Goal: Information Seeking & Learning: Learn about a topic

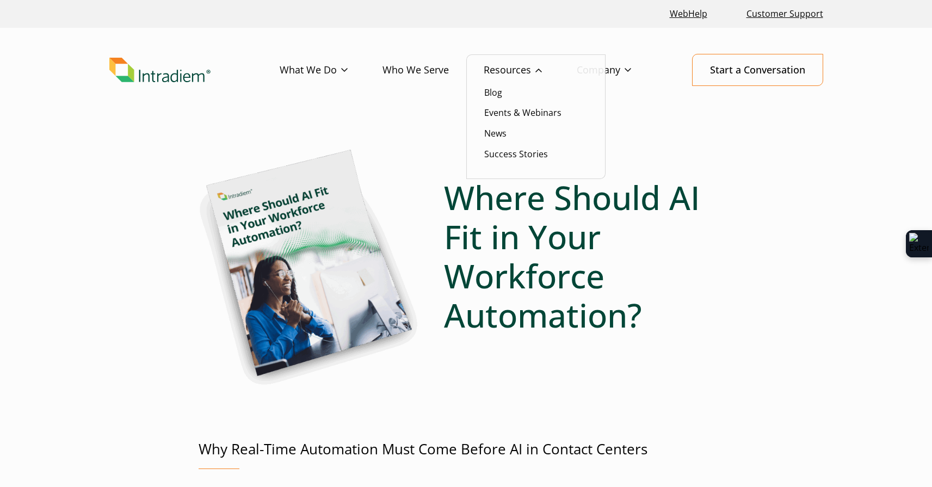
click at [503, 64] on link "Resources" at bounding box center [530, 70] width 93 height 32
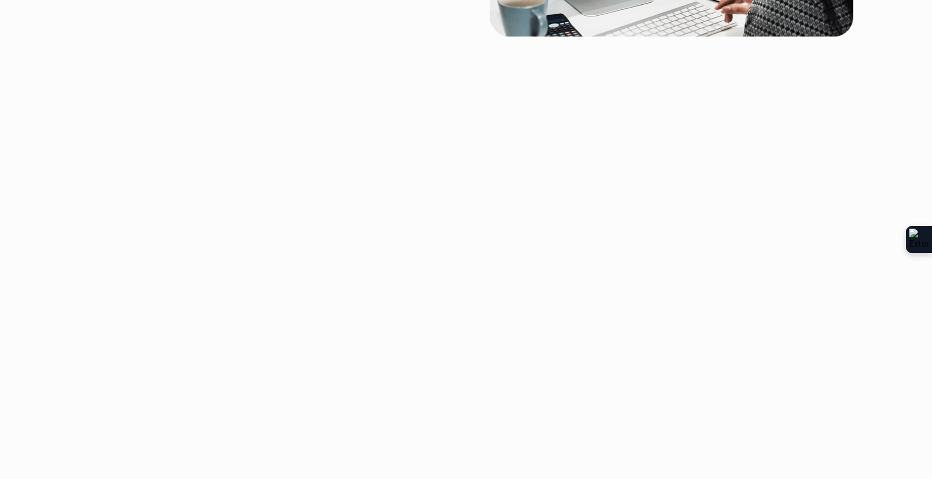
scroll to position [2987, 0]
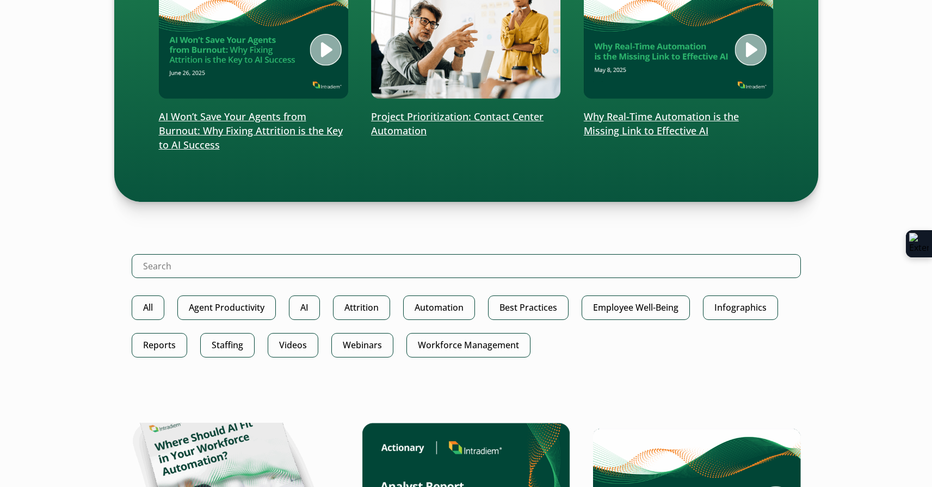
scroll to position [428, 0]
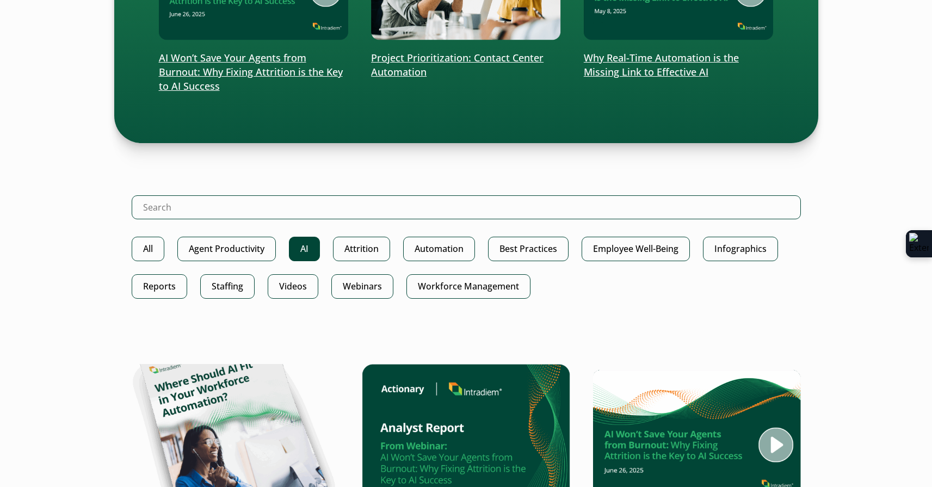
click at [302, 242] on link "AI" at bounding box center [304, 249] width 31 height 24
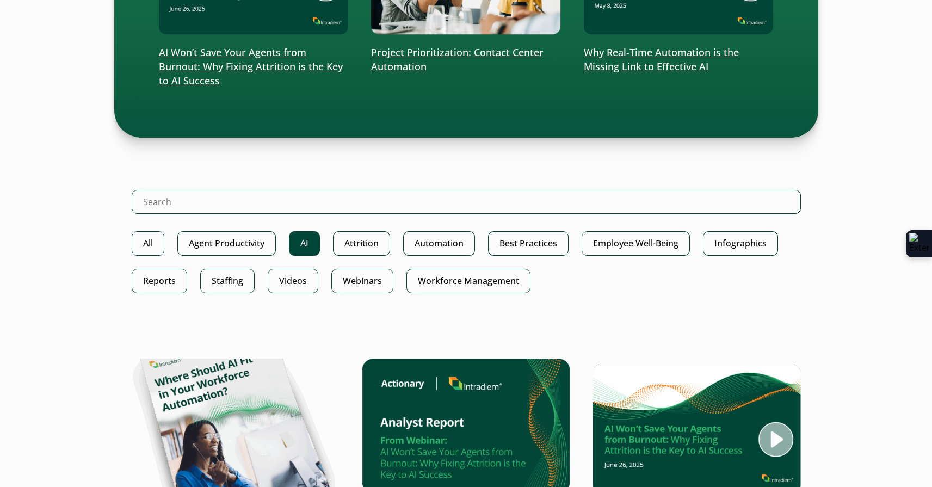
scroll to position [612, 0]
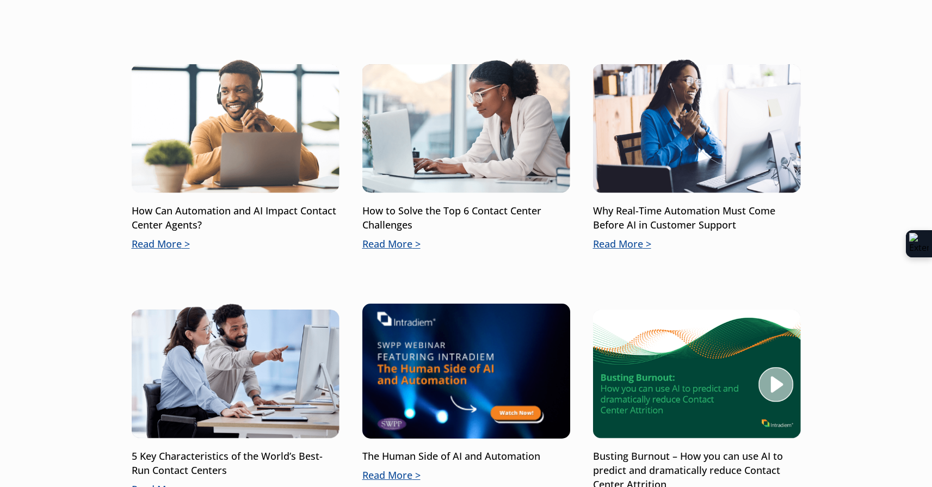
scroll to position [362, 0]
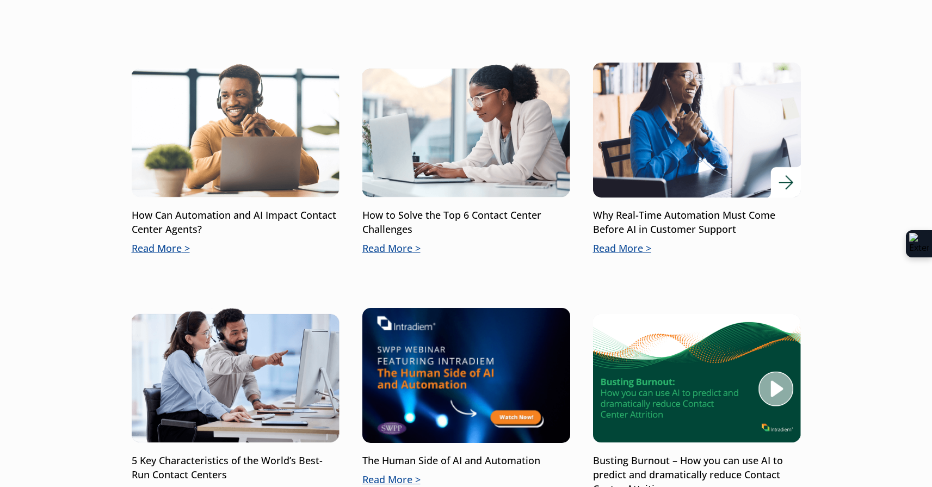
click at [655, 227] on p "Why Real-Time Automation Must Come Before AI in Customer Support" at bounding box center [697, 222] width 208 height 28
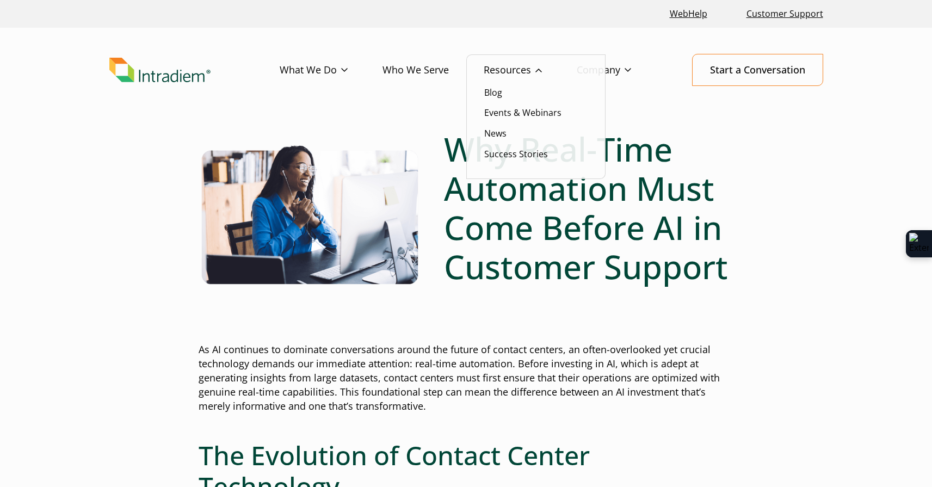
click at [498, 69] on link "Resources" at bounding box center [530, 70] width 93 height 32
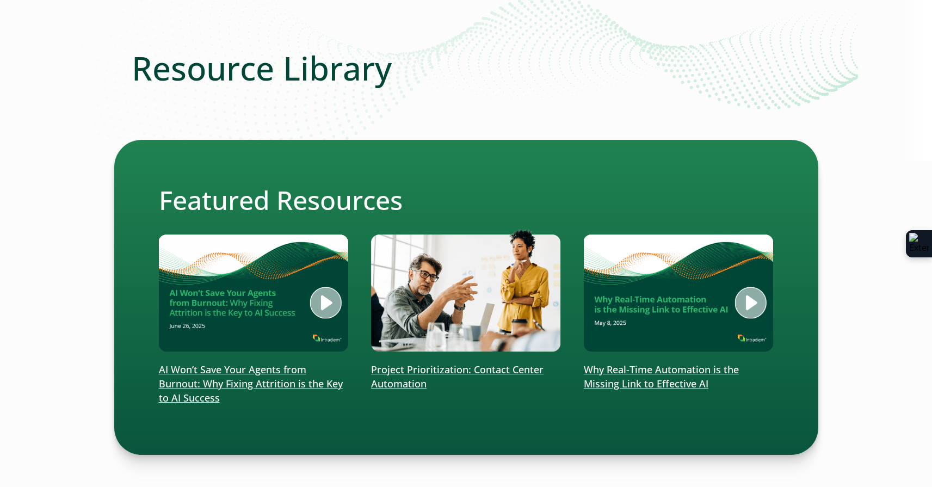
scroll to position [489, 0]
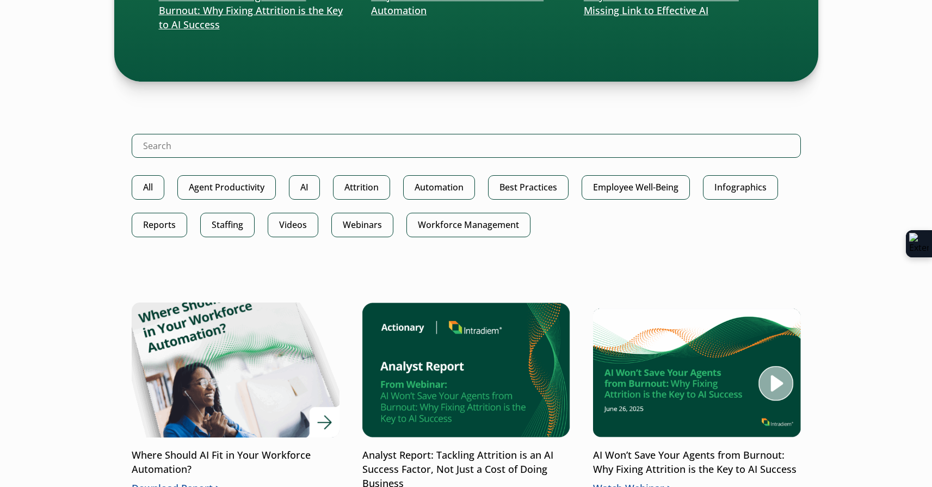
click at [236, 318] on img at bounding box center [234, 370] width 249 height 162
click at [260, 454] on p "Where Should AI Fit in Your Workforce Automation?" at bounding box center [236, 462] width 208 height 28
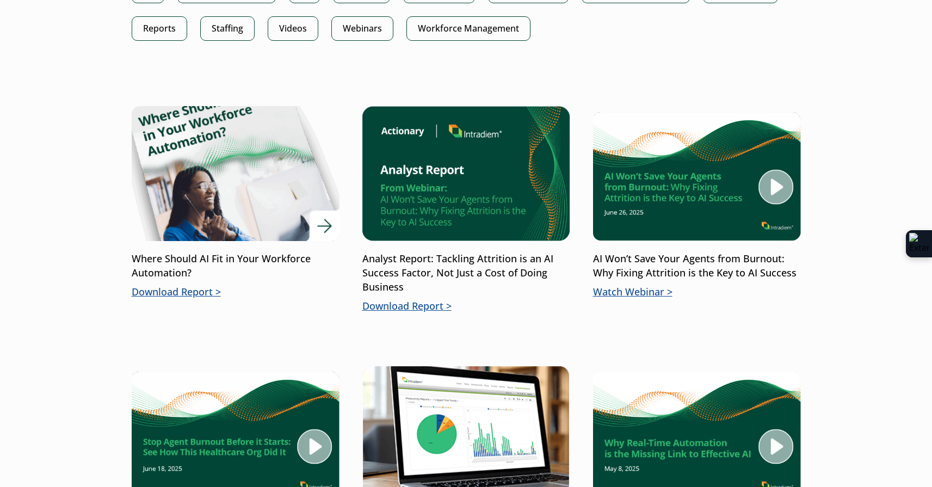
scroll to position [684, 0]
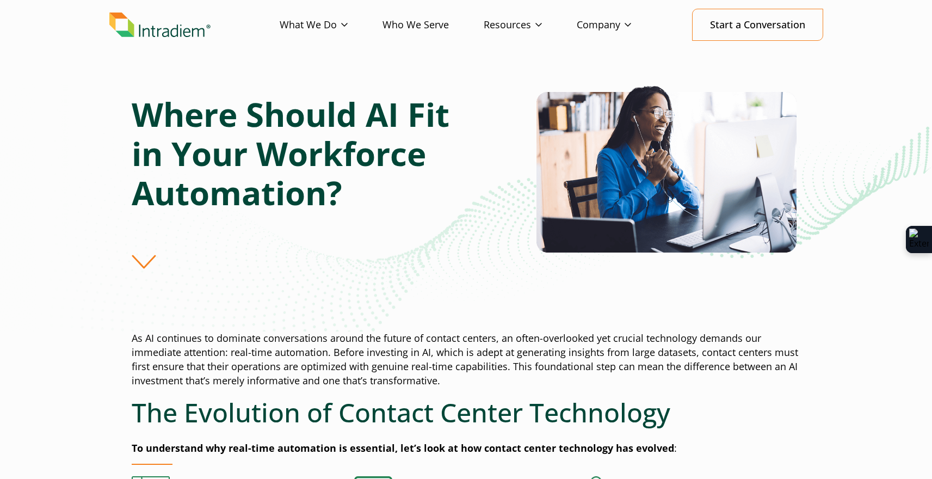
scroll to position [2, 0]
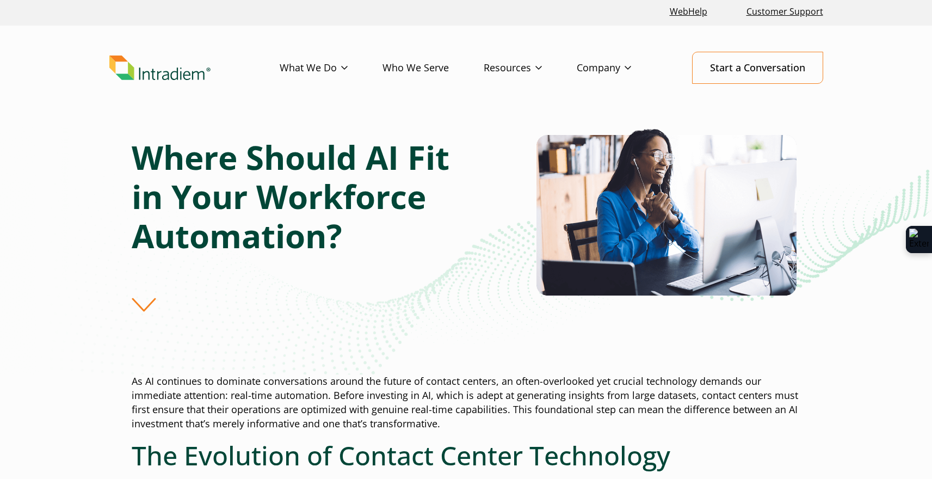
click at [439, 309] on div "Where Should AI Fit in Your Workforce Automation?" at bounding box center [332, 225] width 401 height 174
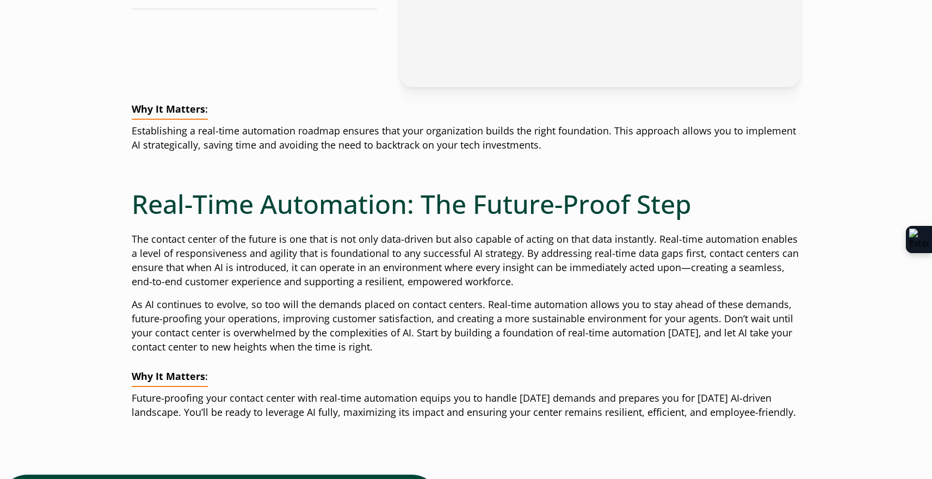
scroll to position [2356, 0]
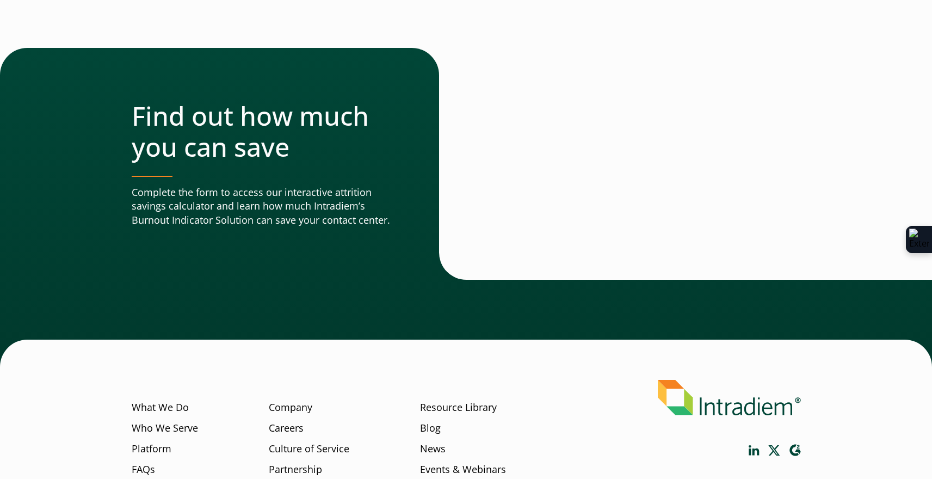
scroll to position [3193, 0]
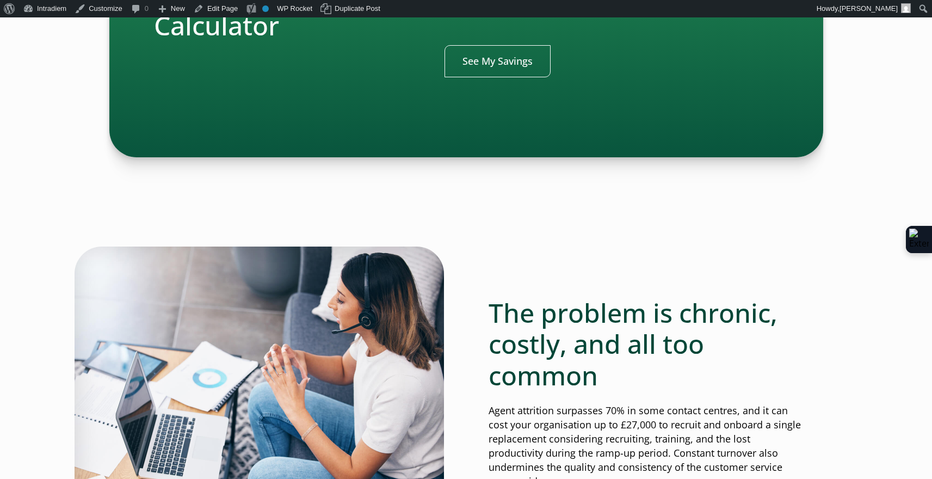
scroll to position [676, 0]
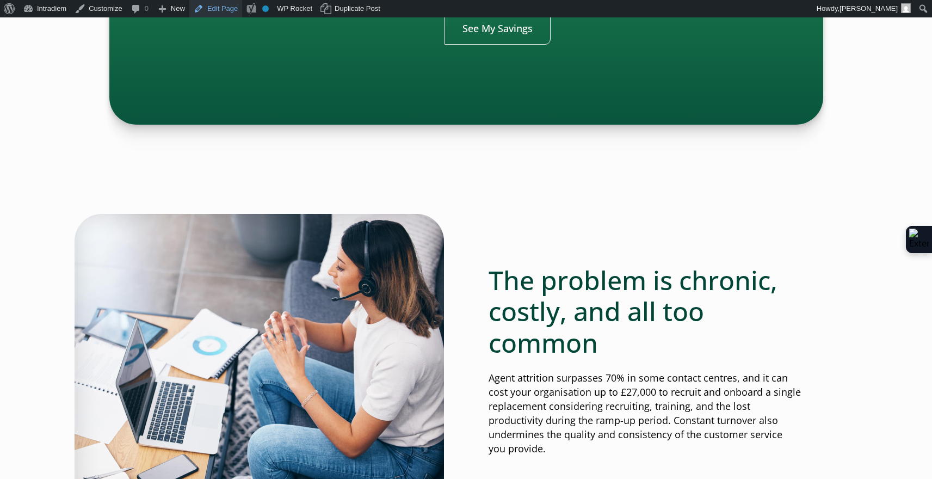
click at [240, 10] on link "Edit Page" at bounding box center [215, 8] width 53 height 17
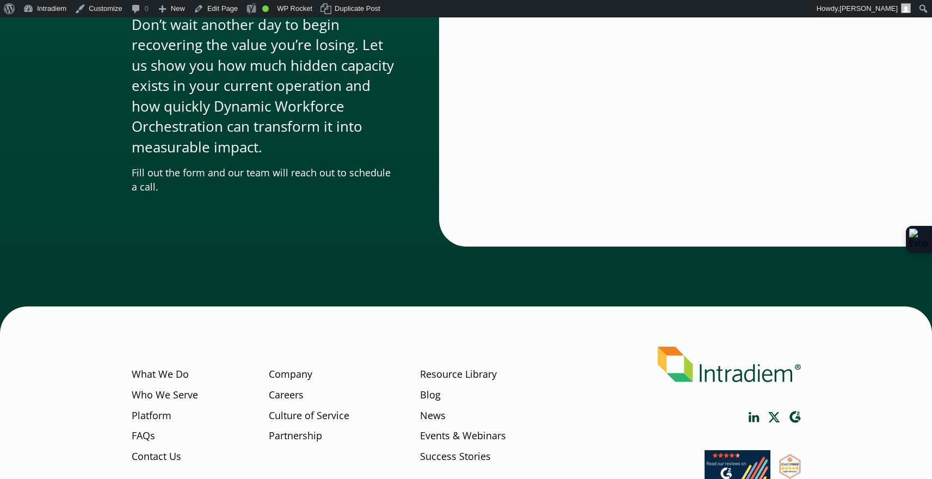
scroll to position [3697, 0]
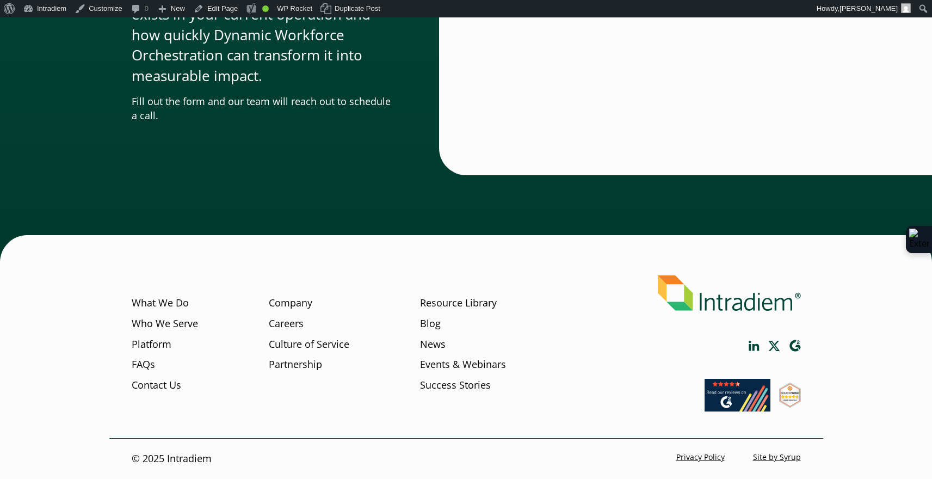
click at [130, 361] on div "What We Do Who We Serve Platform FAQs Contact Us Company Careers Culture of Ser…" at bounding box center [466, 350] width 714 height 176
click at [137, 362] on link "FAQs" at bounding box center [143, 364] width 23 height 14
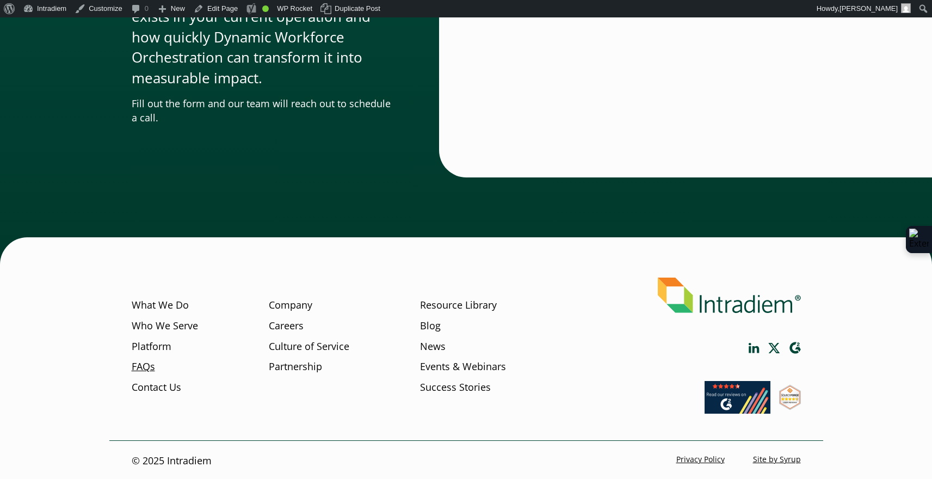
click at [145, 370] on link "FAQs" at bounding box center [143, 367] width 23 height 14
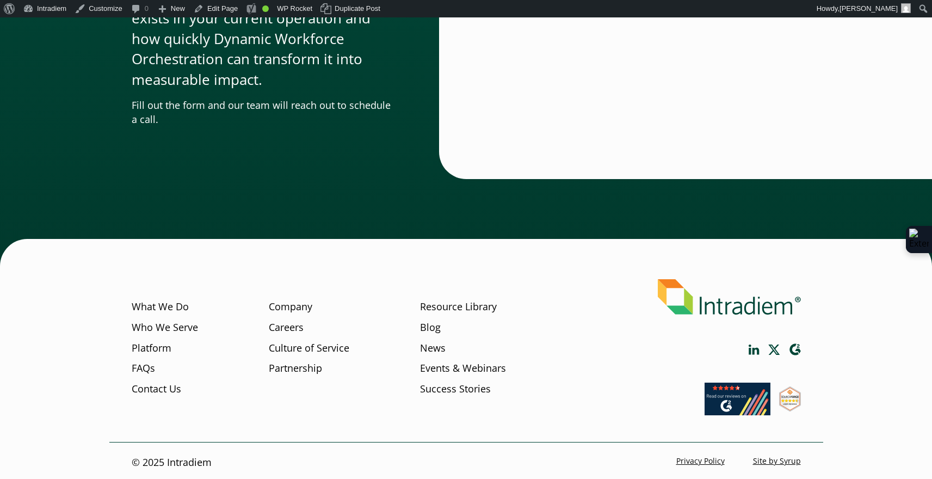
scroll to position [3691, 0]
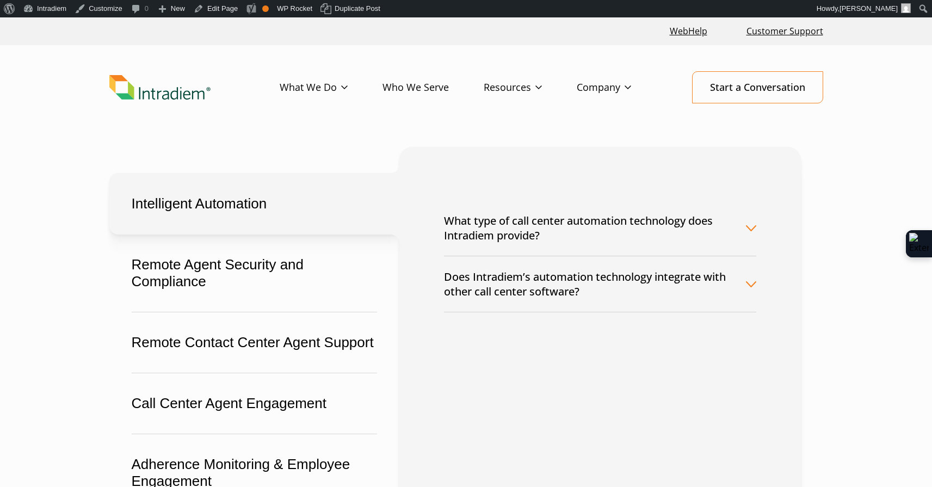
click at [210, 203] on button "Intelligent Automation" at bounding box center [254, 203] width 290 height 61
click at [513, 224] on button "What type of call center automation technology does Intradiem provide?" at bounding box center [600, 227] width 312 height 55
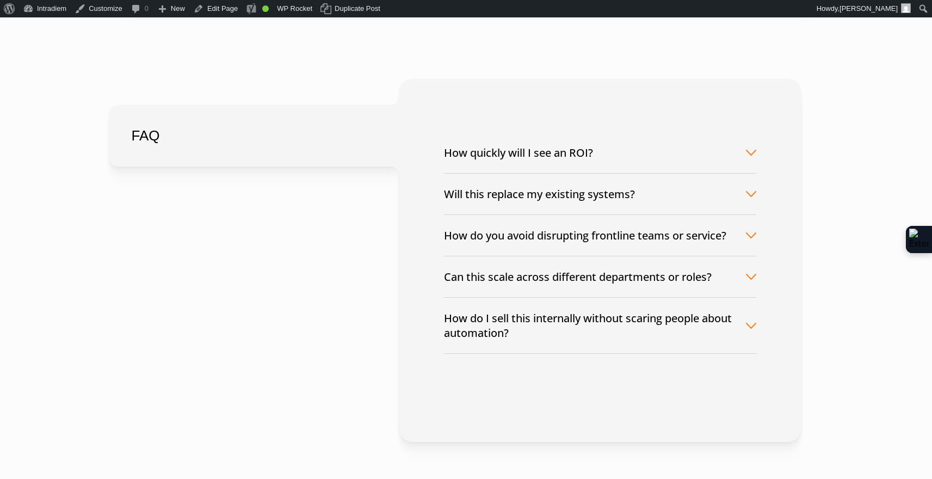
scroll to position [2748, 0]
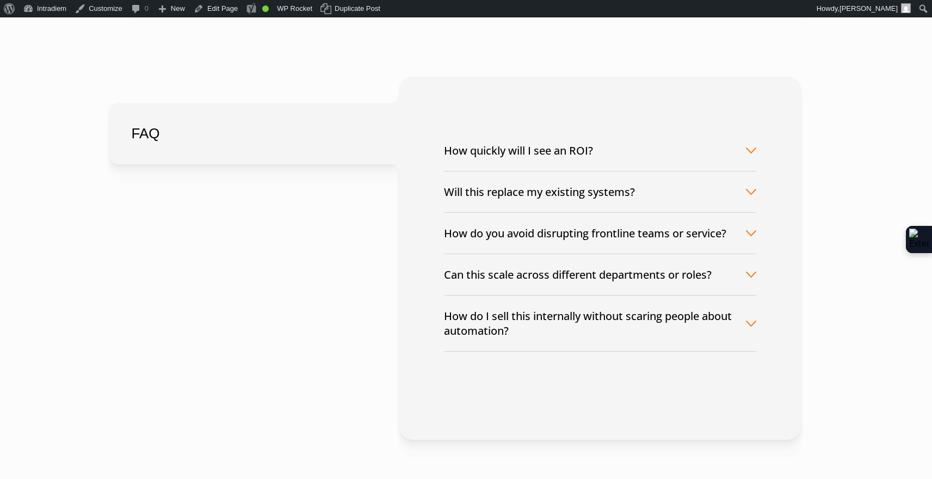
click at [545, 145] on button "How quickly will I see an ROI?" at bounding box center [600, 150] width 312 height 41
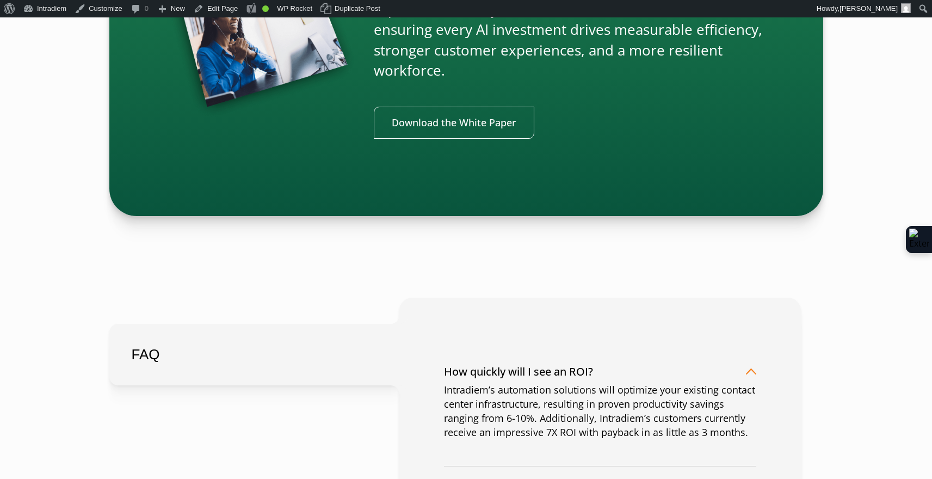
scroll to position [2878, 0]
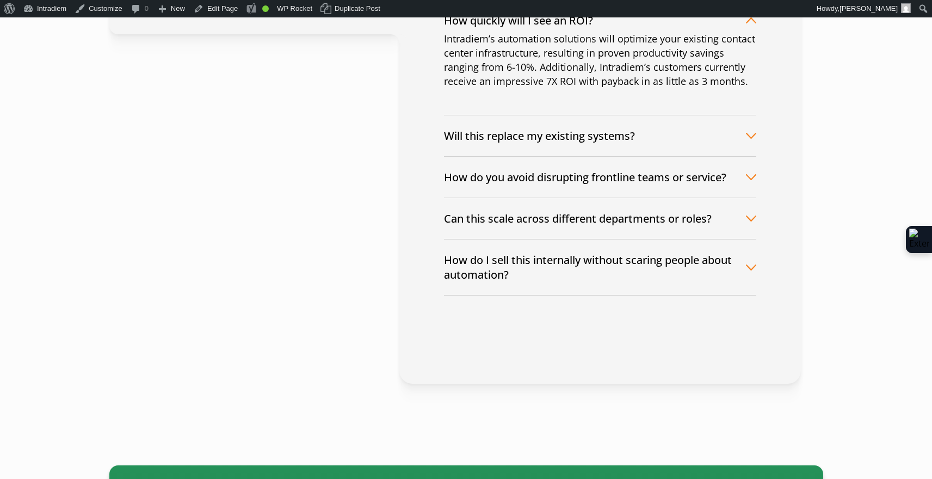
click at [305, 271] on div "FAQ FAQ How quickly will I see an ROI? Intradiem’s automation solutions will op…" at bounding box center [466, 165] width 669 height 437
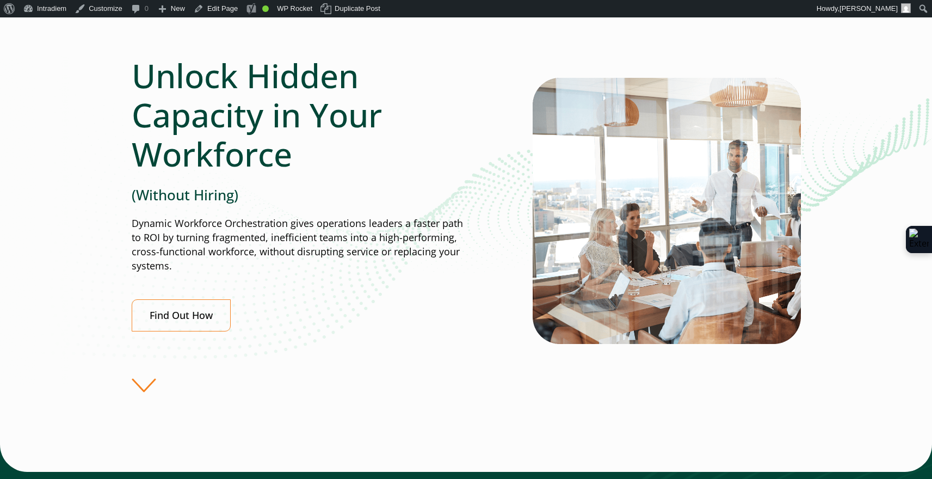
scroll to position [0, 0]
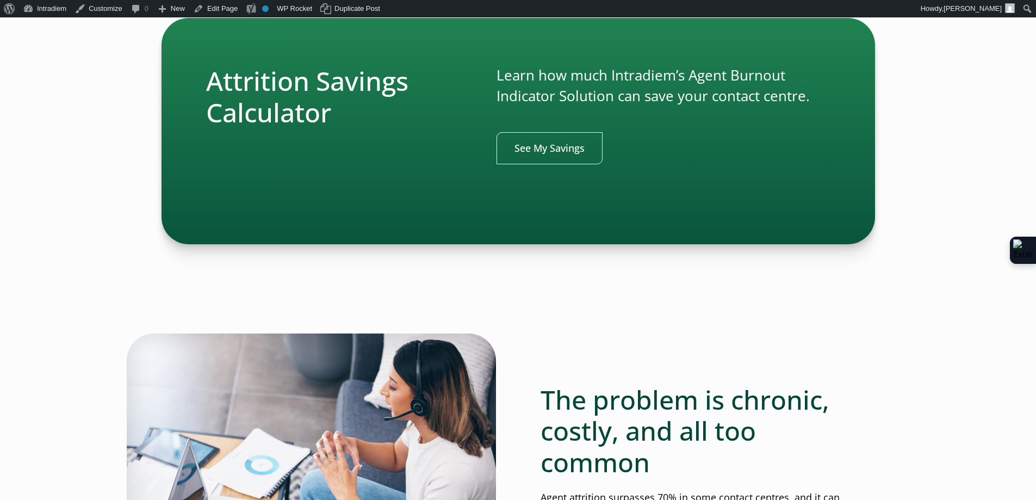
scroll to position [557, 0]
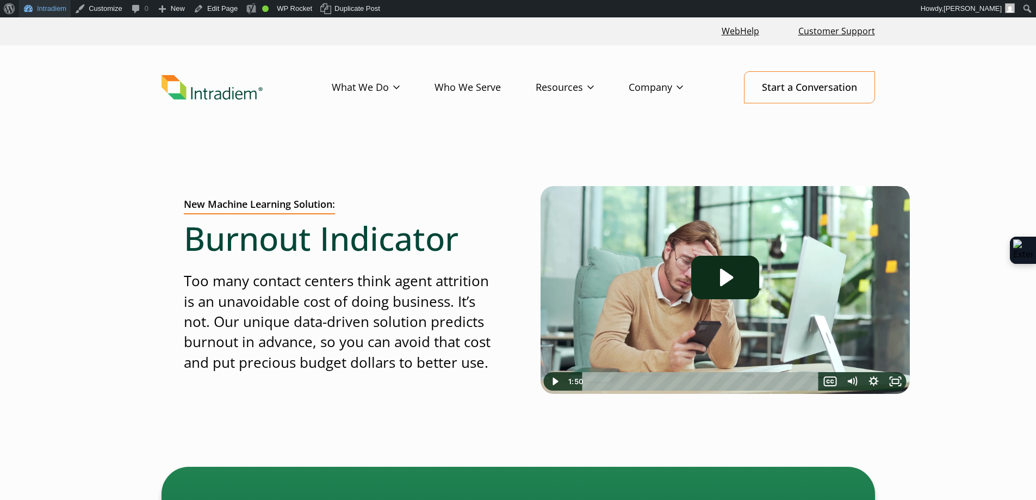
click at [47, 11] on link "Intradiem" at bounding box center [45, 8] width 52 height 17
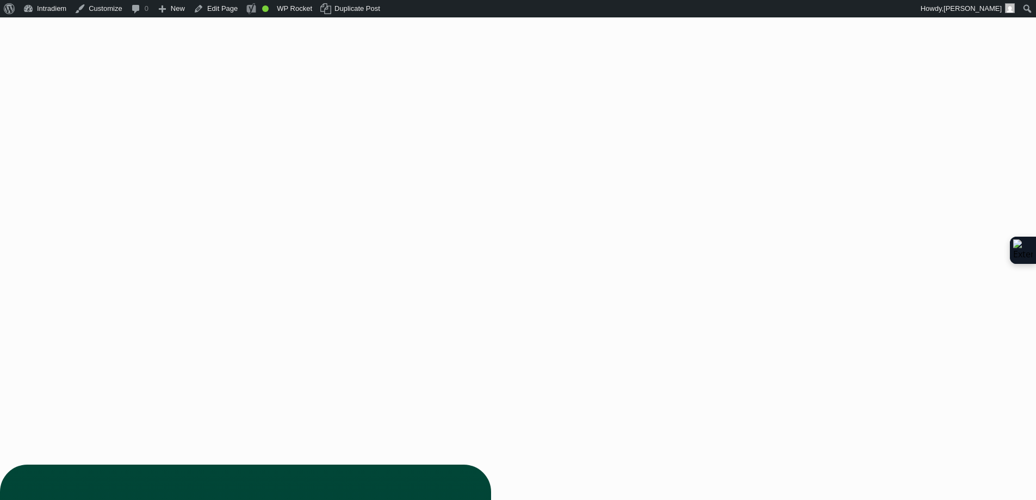
scroll to position [3011, 0]
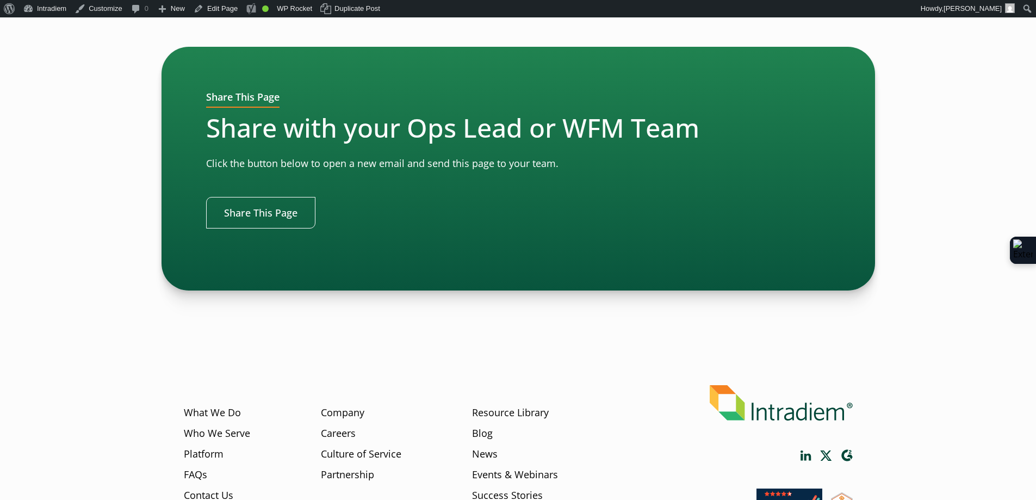
scroll to position [3742, 0]
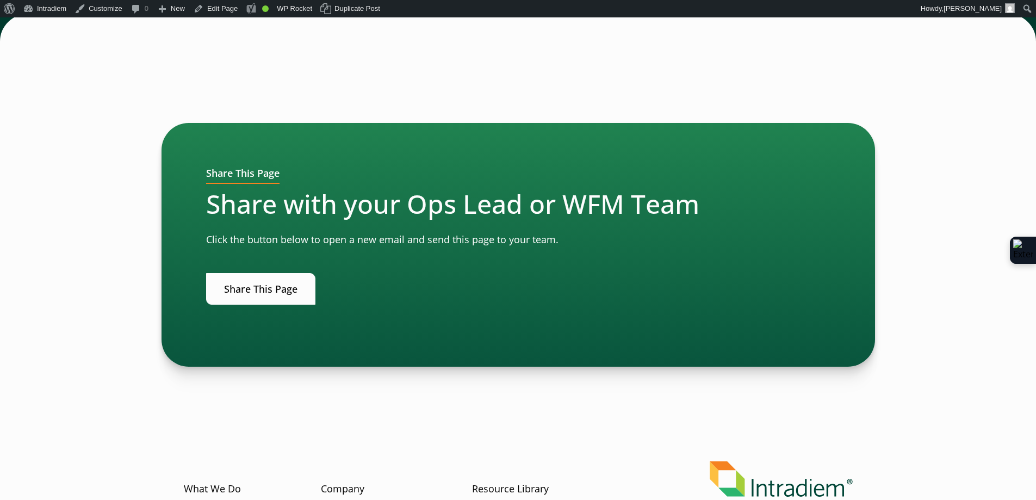
click at [267, 296] on link "Share This Page" at bounding box center [260, 289] width 109 height 32
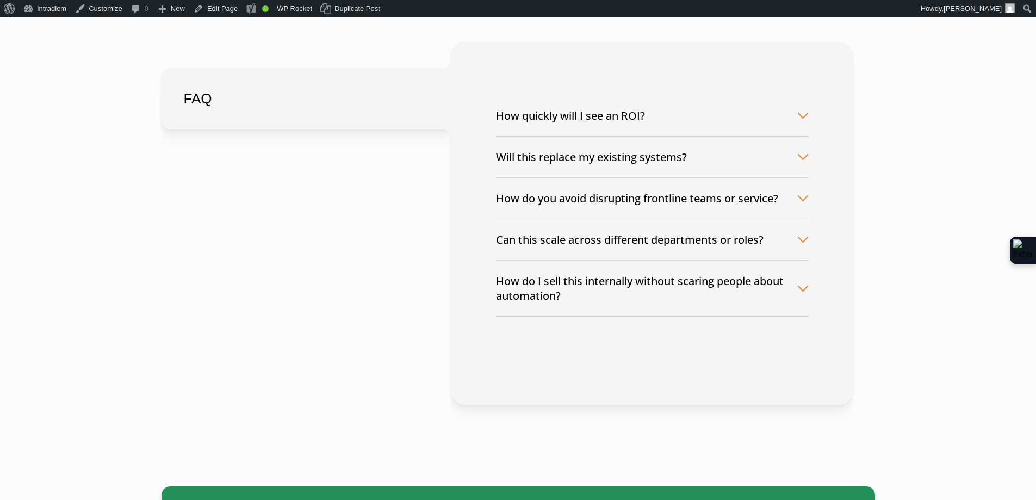
scroll to position [2745, 0]
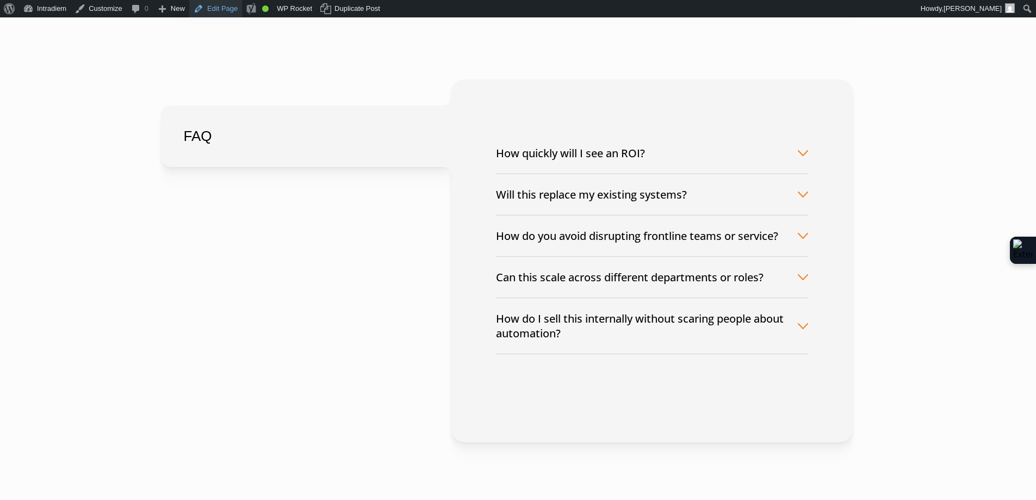
click at [231, 8] on link "Edit Page" at bounding box center [215, 8] width 53 height 17
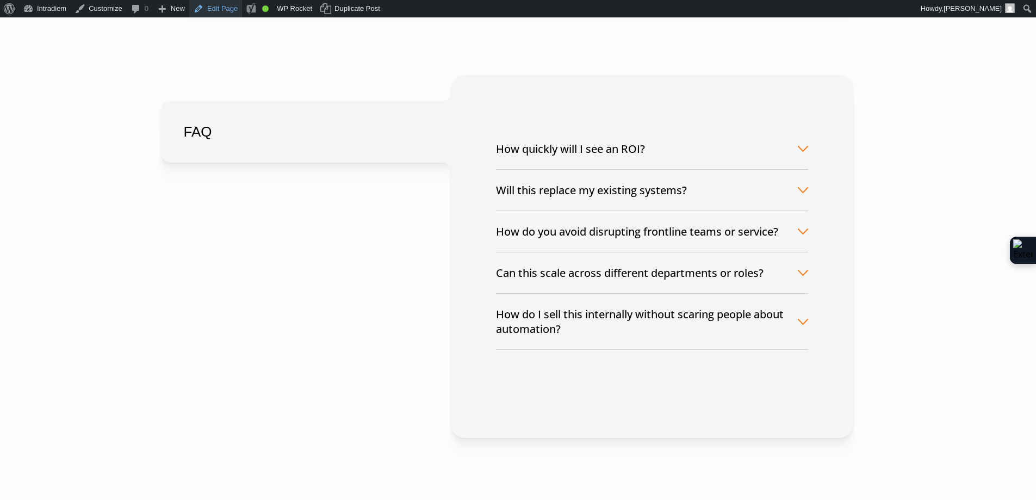
click at [225, 10] on link "Edit Page" at bounding box center [215, 8] width 53 height 17
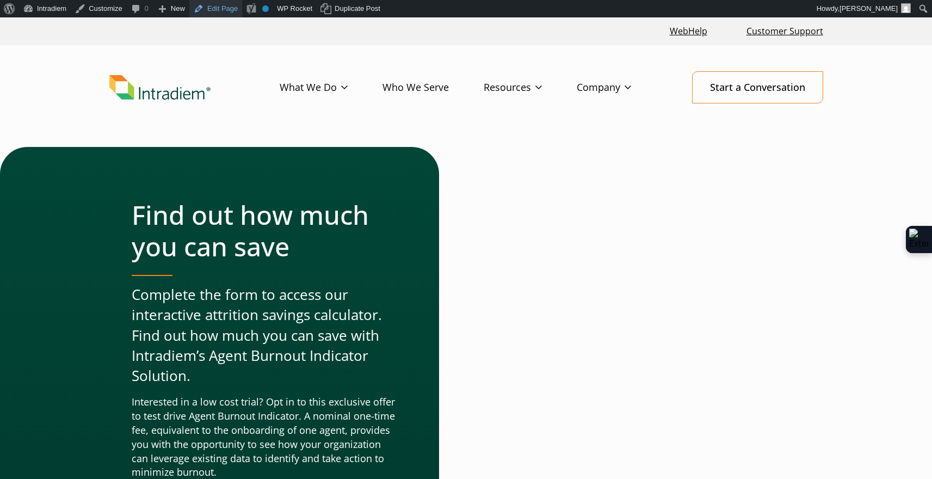
click at [236, 14] on link "Edit Page" at bounding box center [215, 8] width 53 height 17
